Goal: Task Accomplishment & Management: Use online tool/utility

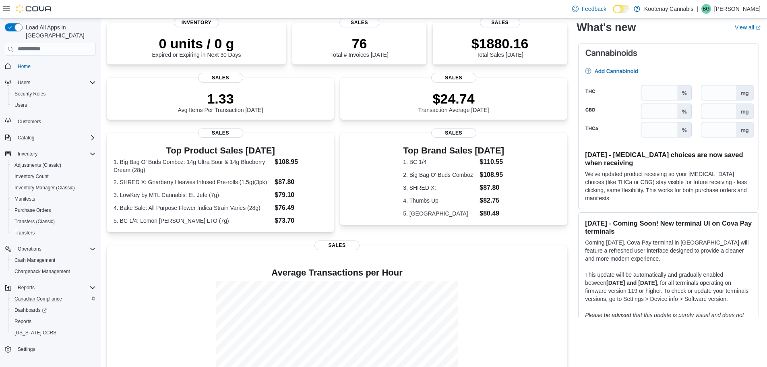
scroll to position [81, 0]
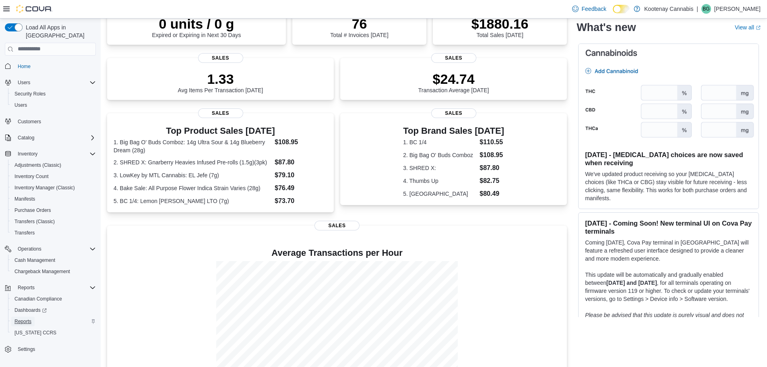
click at [26, 318] on span "Reports" at bounding box center [22, 321] width 17 height 6
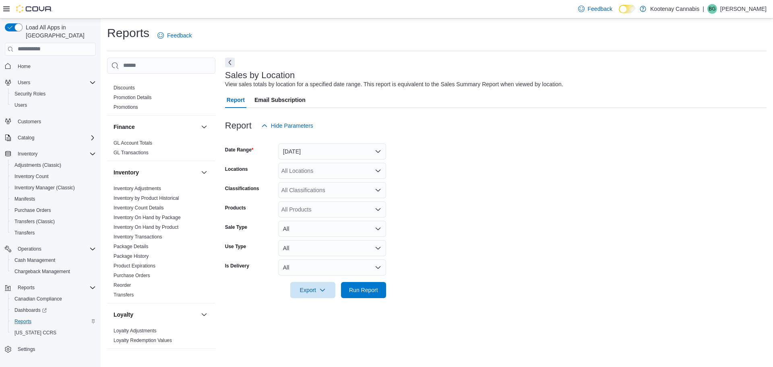
scroll to position [282, 0]
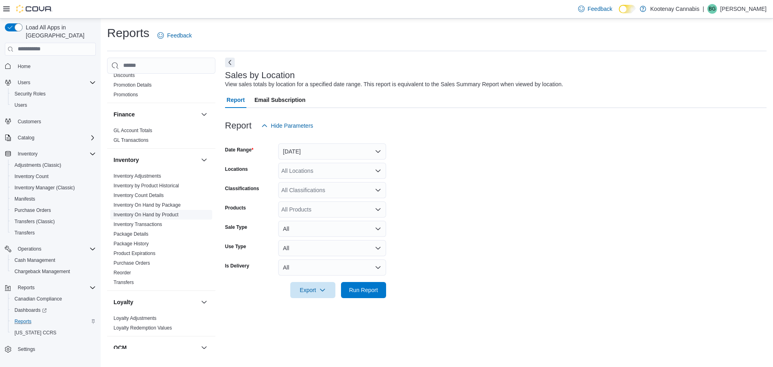
click at [165, 212] on link "Inventory On Hand by Product" at bounding box center [146, 215] width 65 height 6
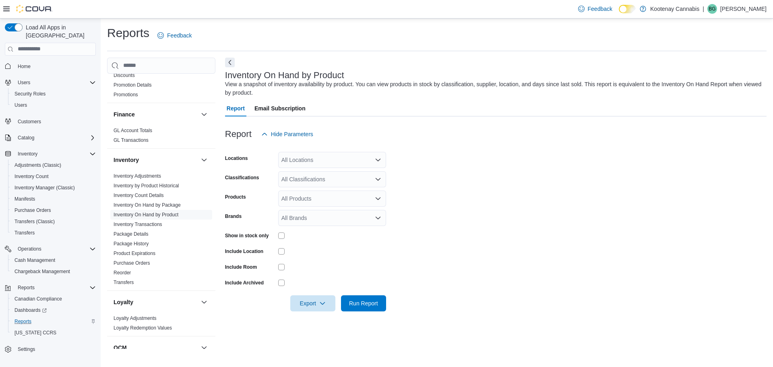
click at [319, 163] on div "All Locations" at bounding box center [332, 160] width 108 height 16
click at [303, 186] on span "Castlegar" at bounding box center [307, 185] width 24 height 8
click at [320, 302] on icon "button" at bounding box center [322, 302] width 6 height 6
click at [318, 256] on span "Export to Excel" at bounding box center [314, 255] width 36 height 6
